Goal: Check status

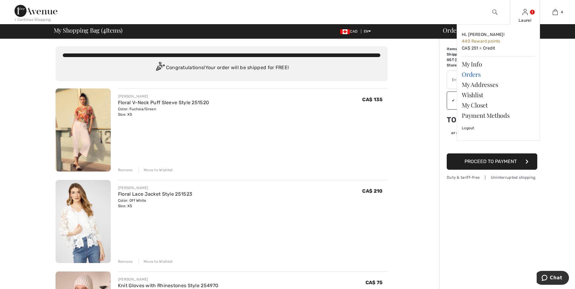
click at [469, 72] on link "Orders" at bounding box center [498, 74] width 73 height 10
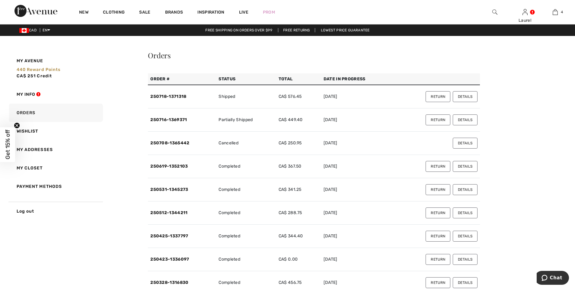
click at [457, 122] on button "Details" at bounding box center [465, 119] width 25 height 11
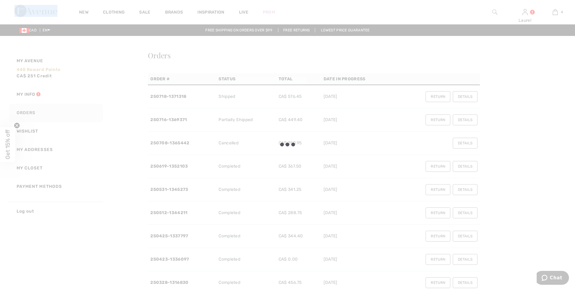
click at [457, 122] on div at bounding box center [287, 144] width 575 height 289
